Goal: Navigation & Orientation: Find specific page/section

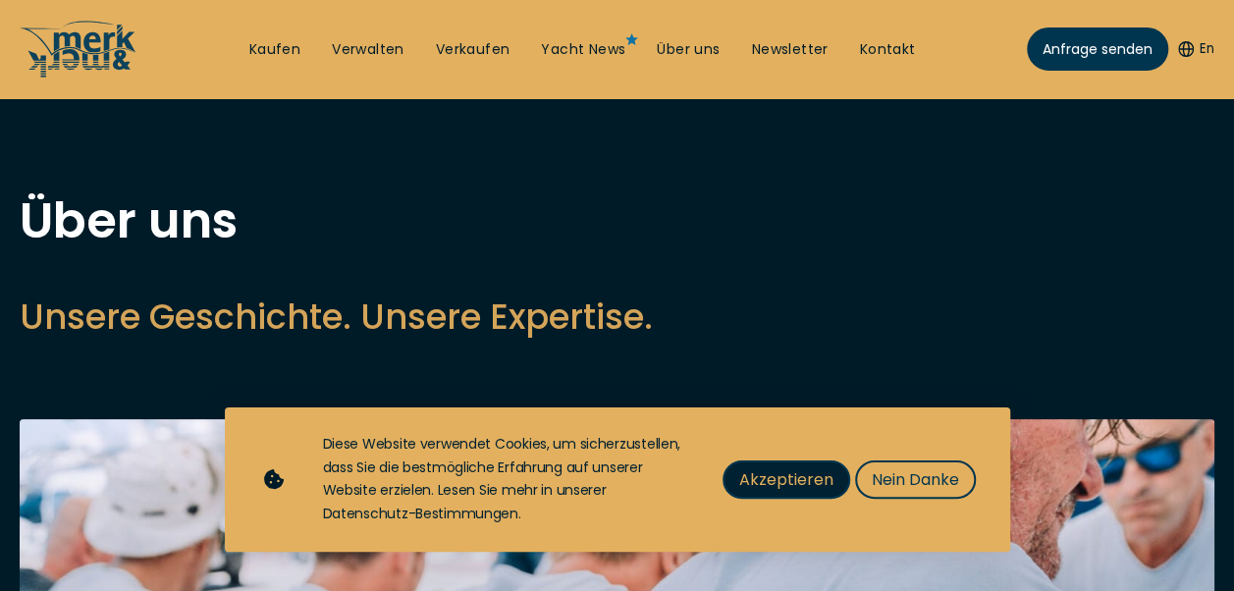
click at [775, 475] on span "Akzeptieren" at bounding box center [786, 479] width 94 height 25
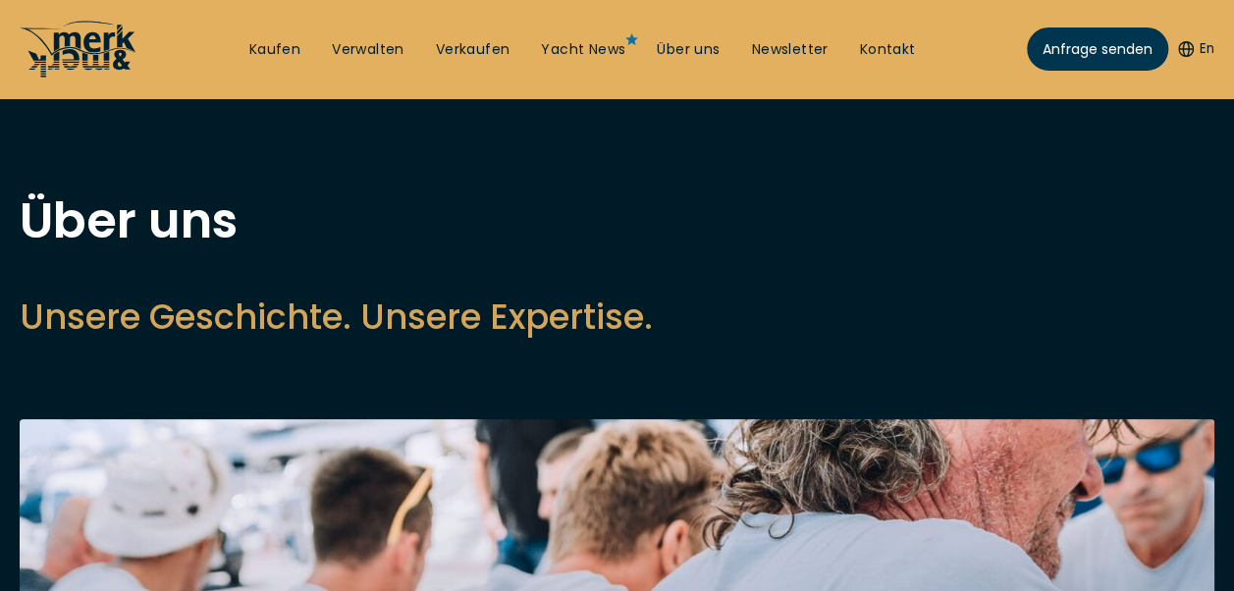
click at [105, 57] on icon at bounding box center [94, 49] width 81 height 39
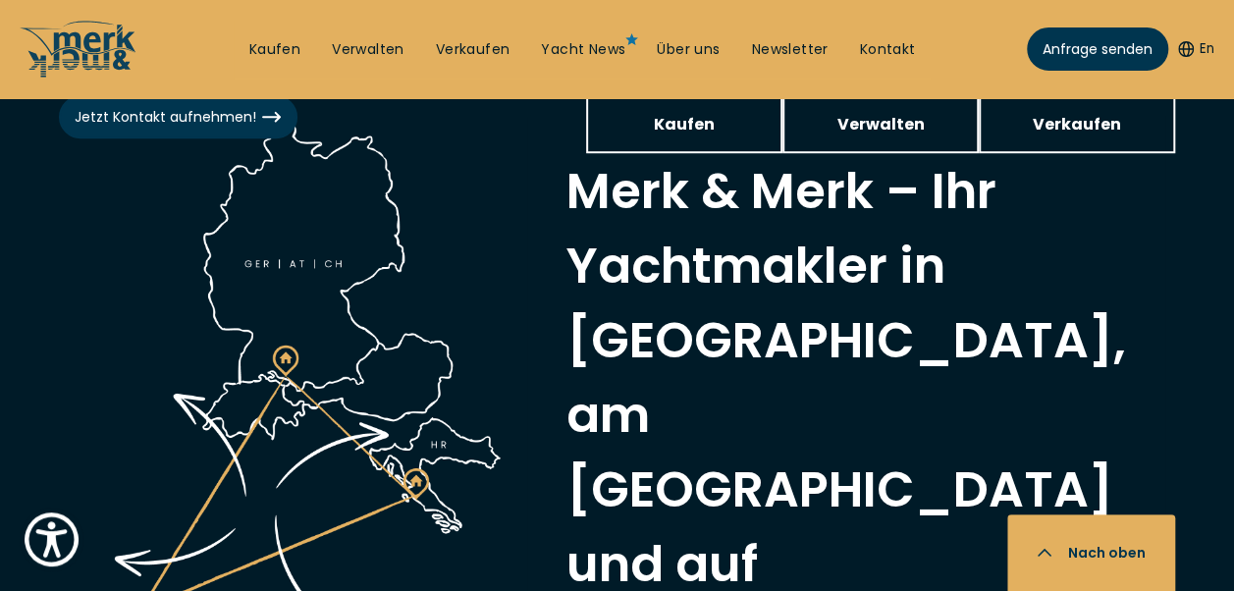
scroll to position [709, 0]
